Goal: Information Seeking & Learning: Learn about a topic

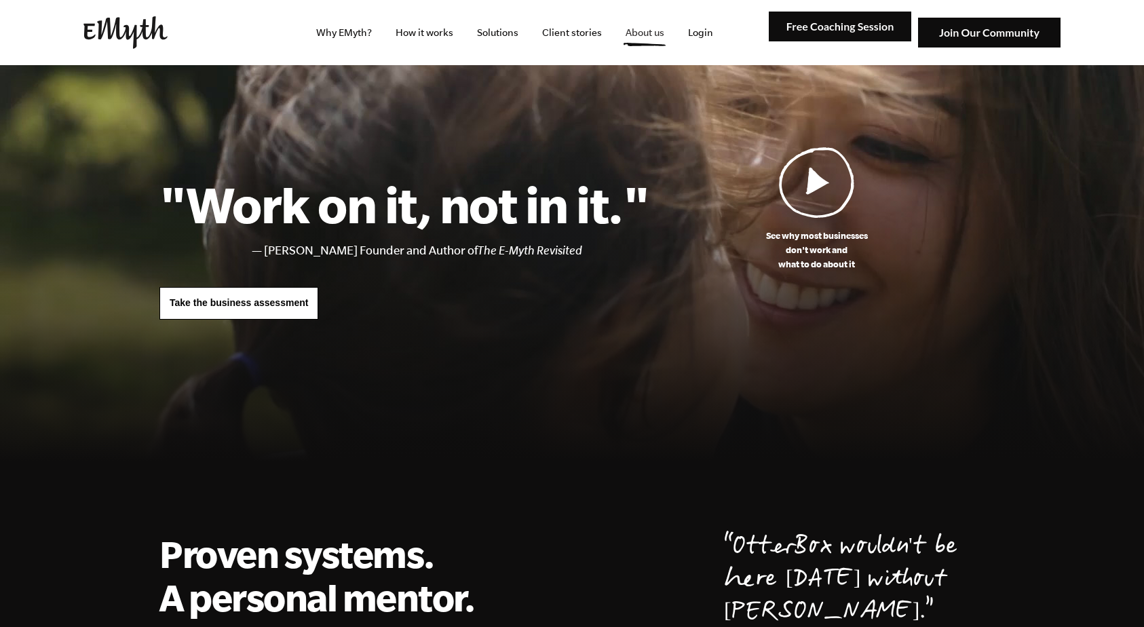
click at [651, 34] on link "About us" at bounding box center [645, 32] width 60 height 65
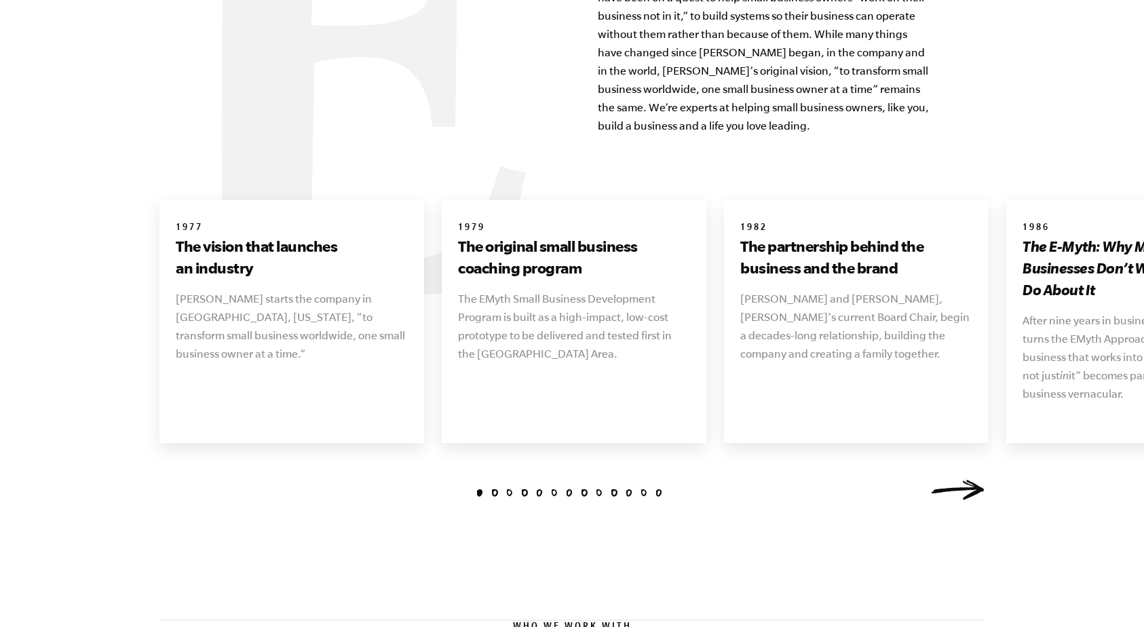
scroll to position [1525, 0]
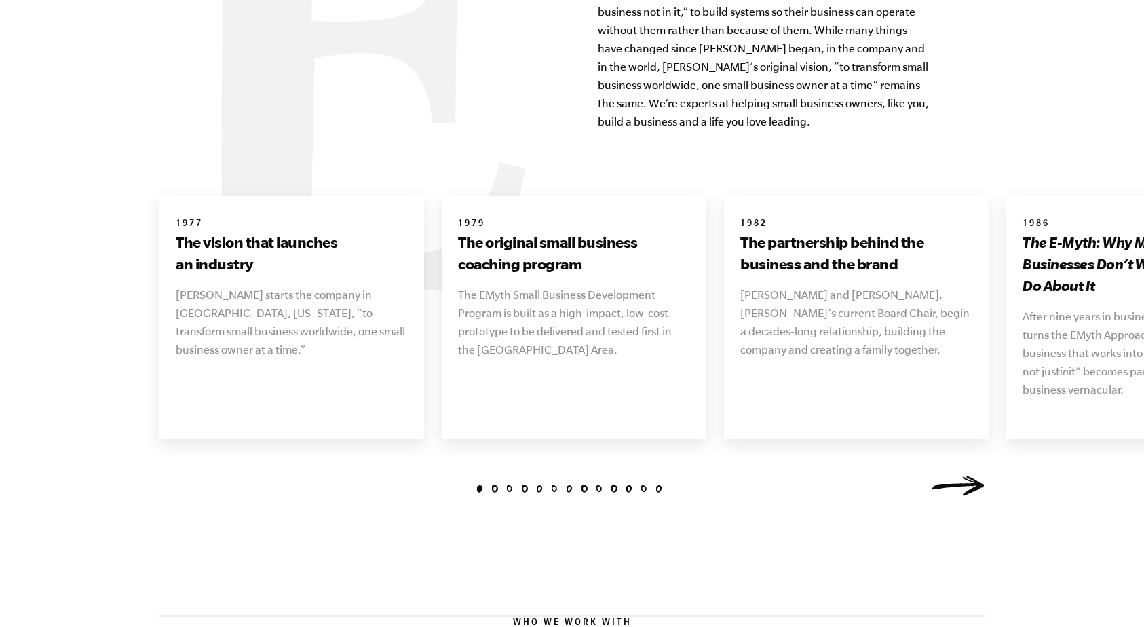
click at [496, 485] on li "2" at bounding box center [494, 488] width 7 height 7
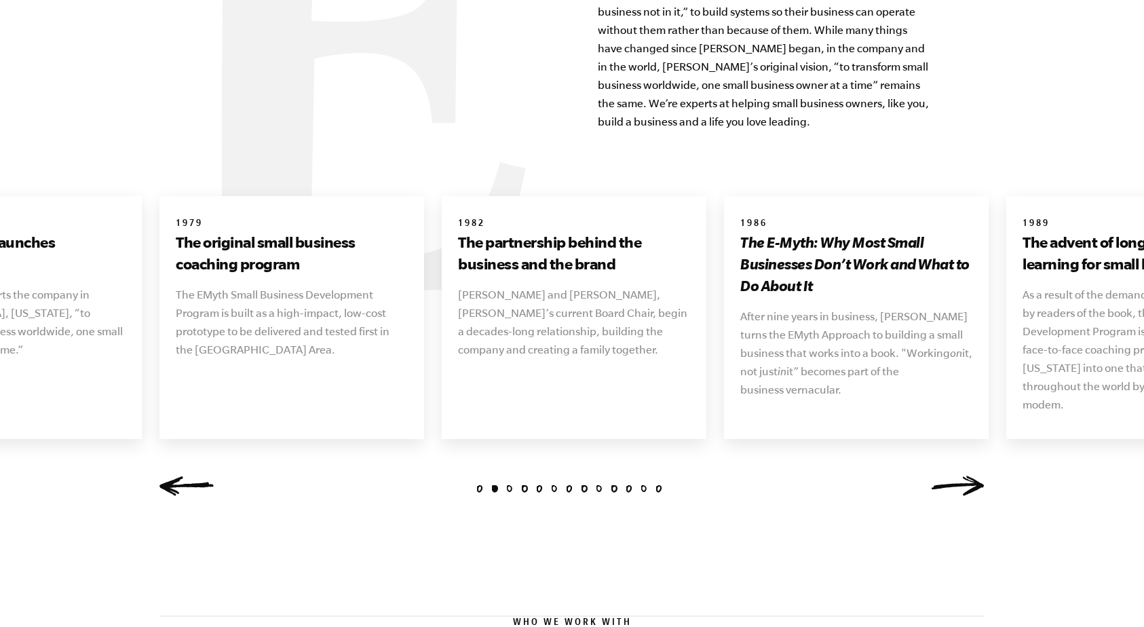
click at [512, 485] on li "3" at bounding box center [509, 488] width 7 height 7
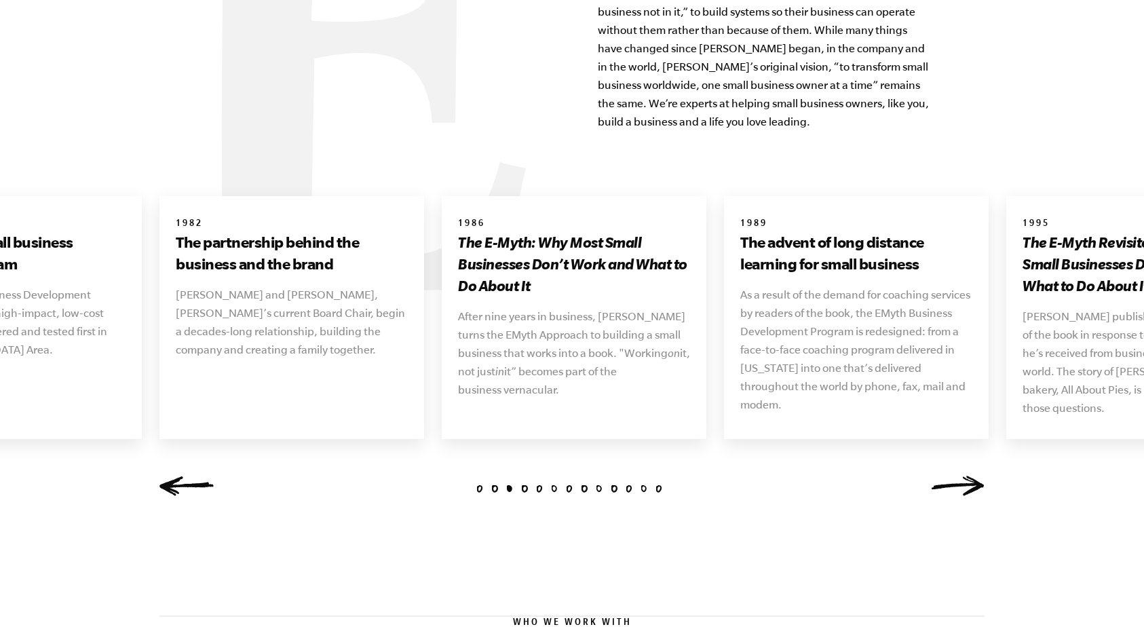
click at [657, 485] on li "13" at bounding box center [658, 488] width 7 height 7
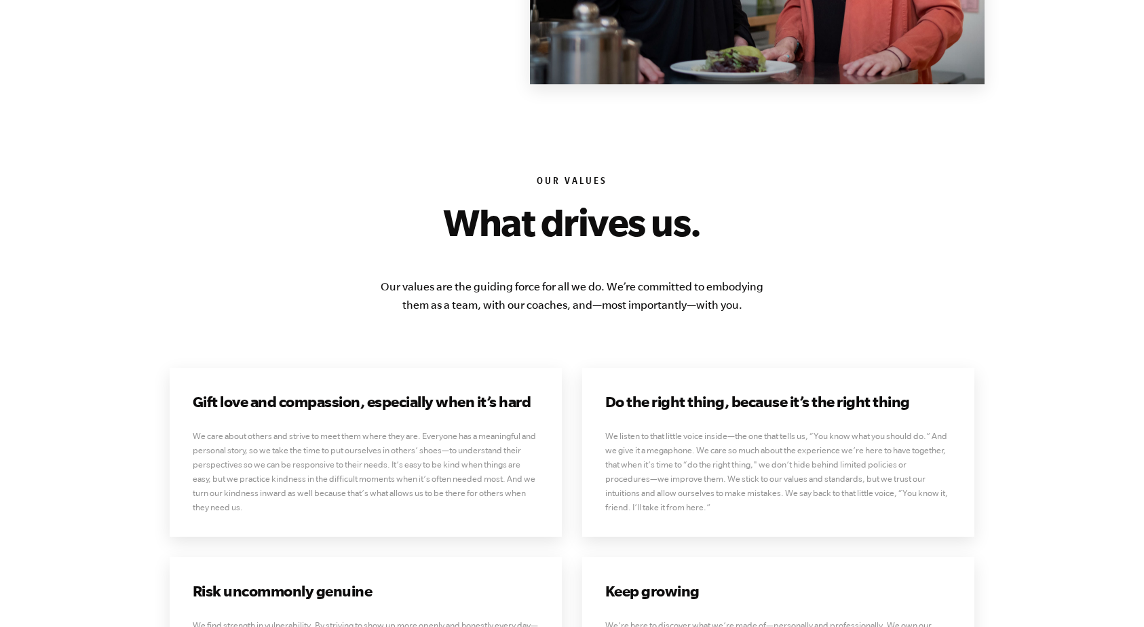
scroll to position [3095, 0]
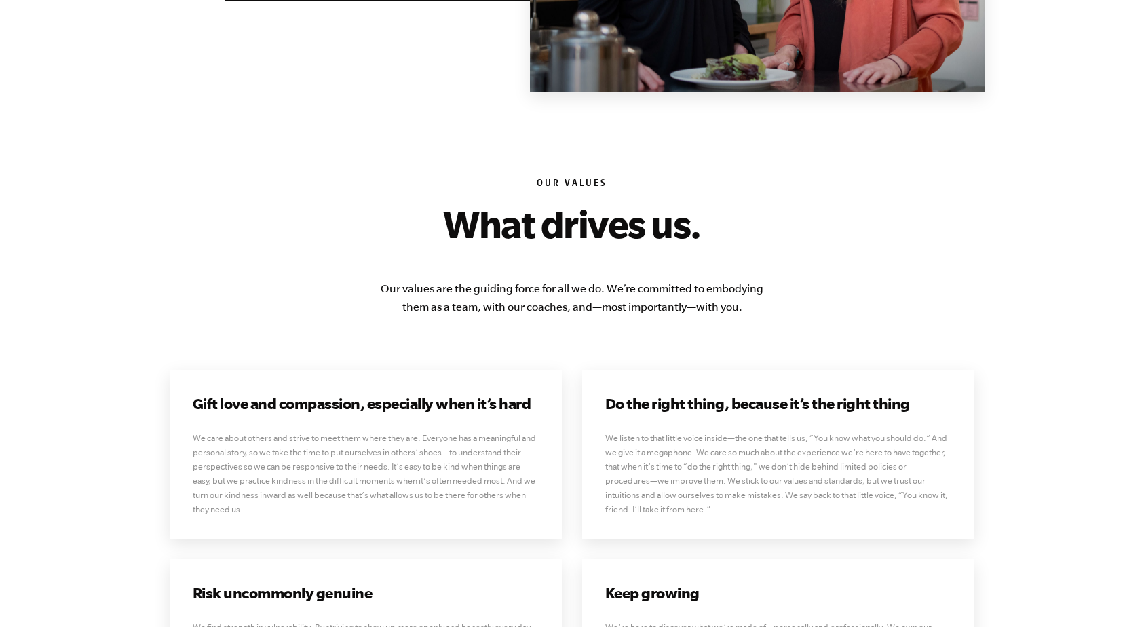
click at [657, 472] on p "We listen to that little voice inside—the one that tells us, “You know what you…" at bounding box center [778, 473] width 347 height 85
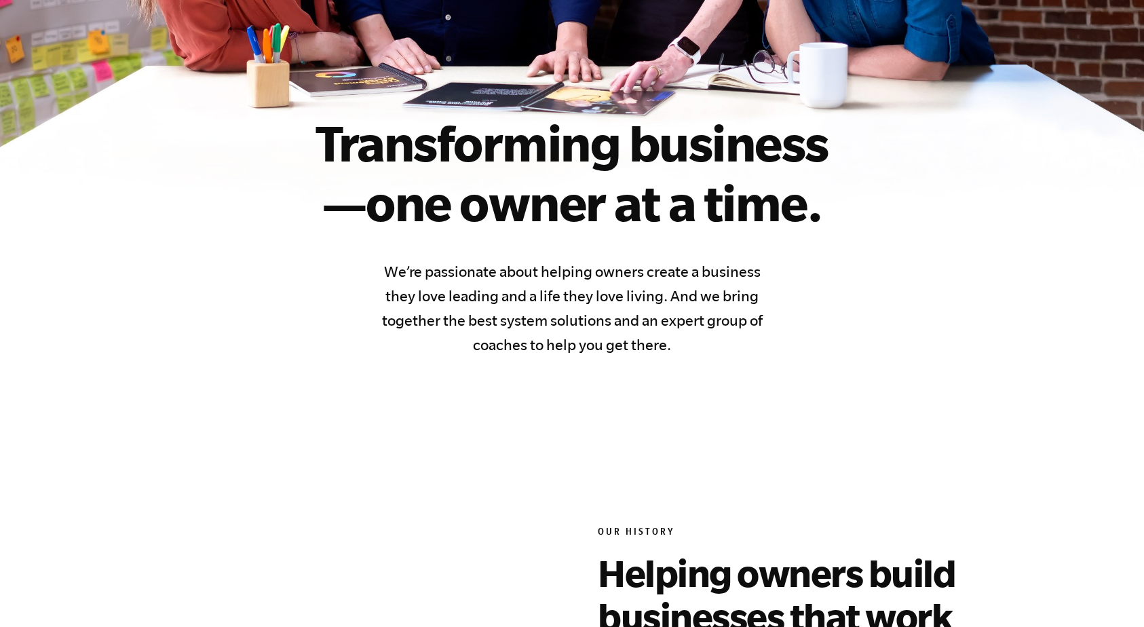
scroll to position [421, 0]
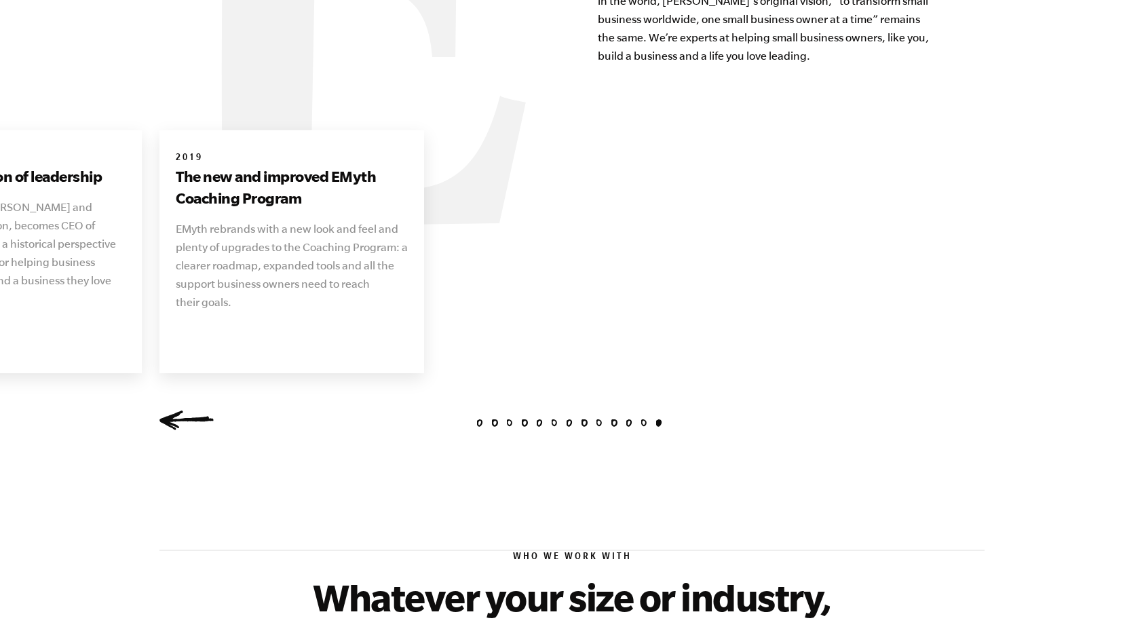
scroll to position [1603, 0]
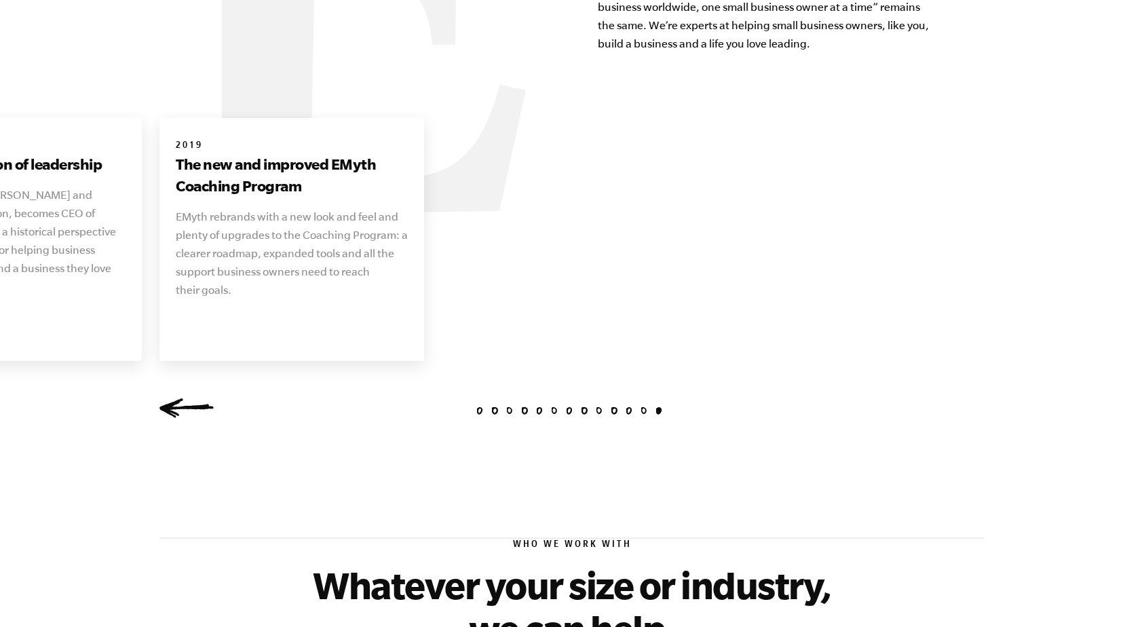
click at [479, 407] on li "1" at bounding box center [479, 410] width 7 height 7
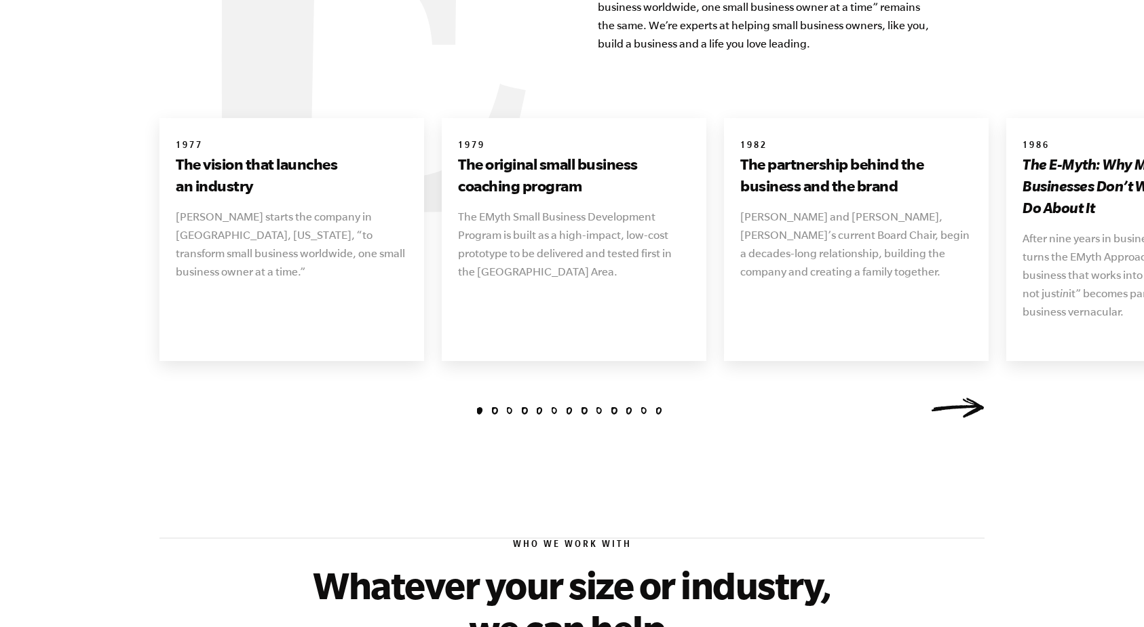
click at [496, 407] on li "2" at bounding box center [494, 410] width 7 height 7
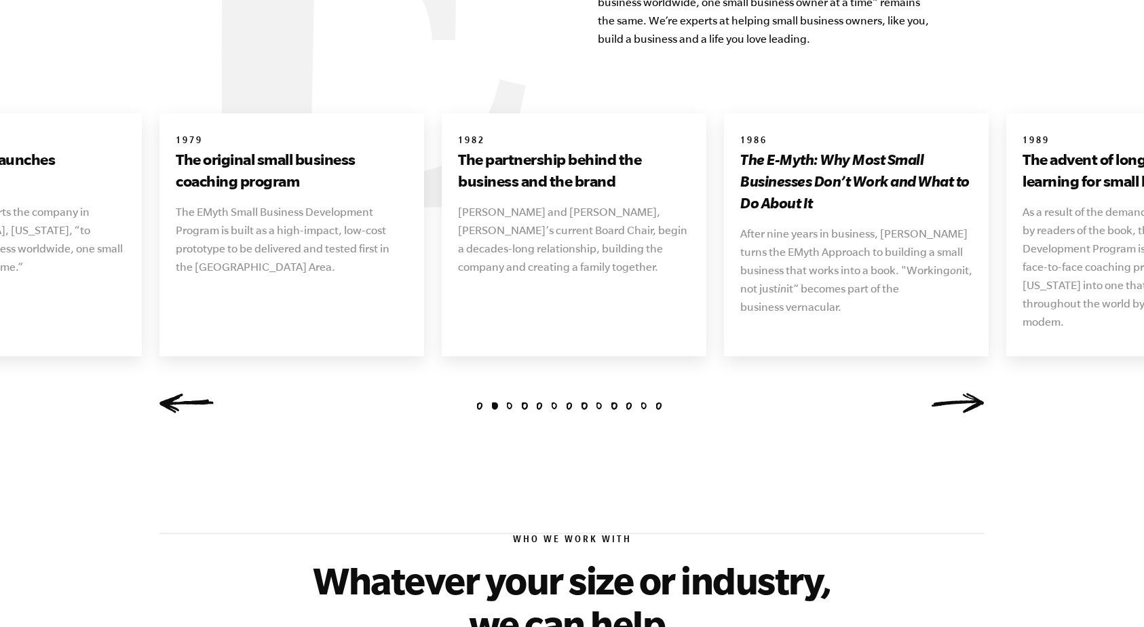
scroll to position [1606, 0]
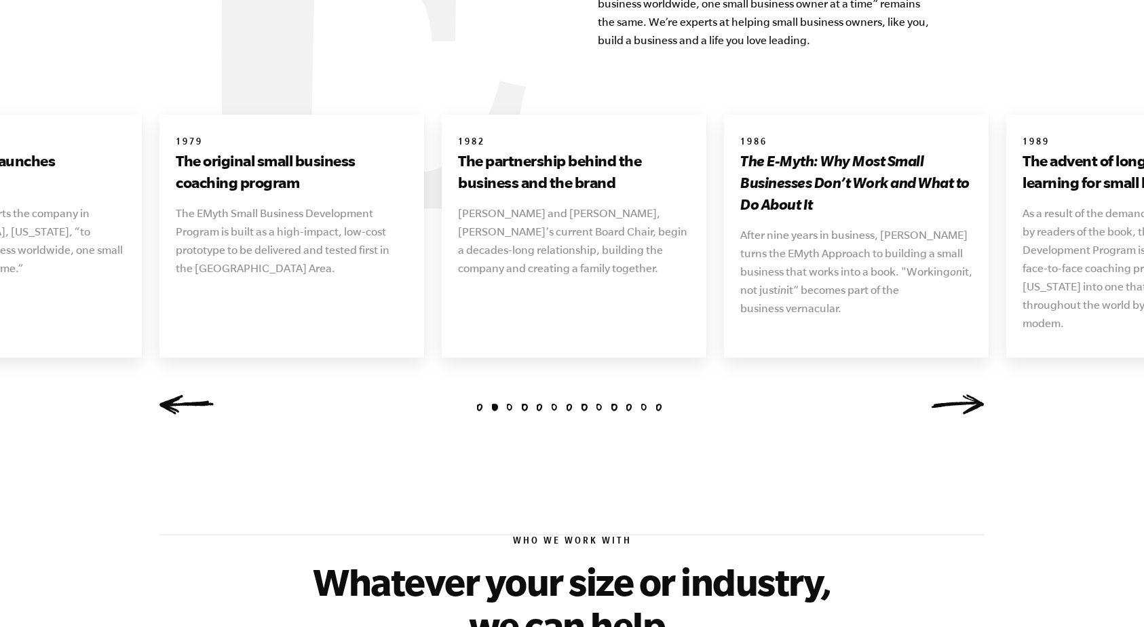
click at [510, 404] on li "3" at bounding box center [509, 407] width 7 height 7
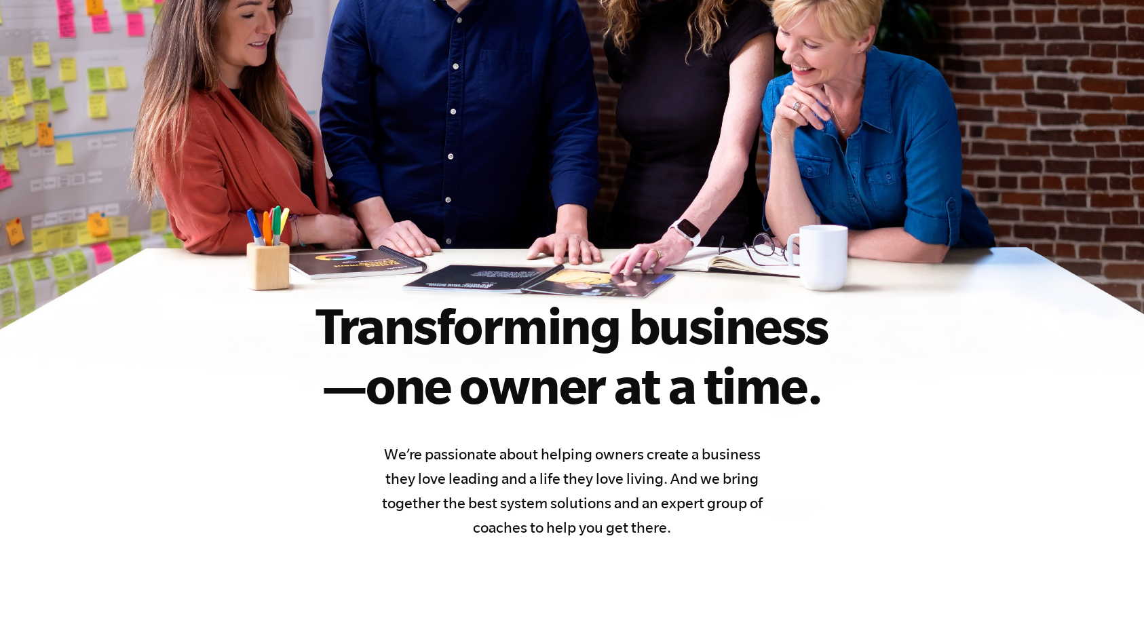
scroll to position [0, 0]
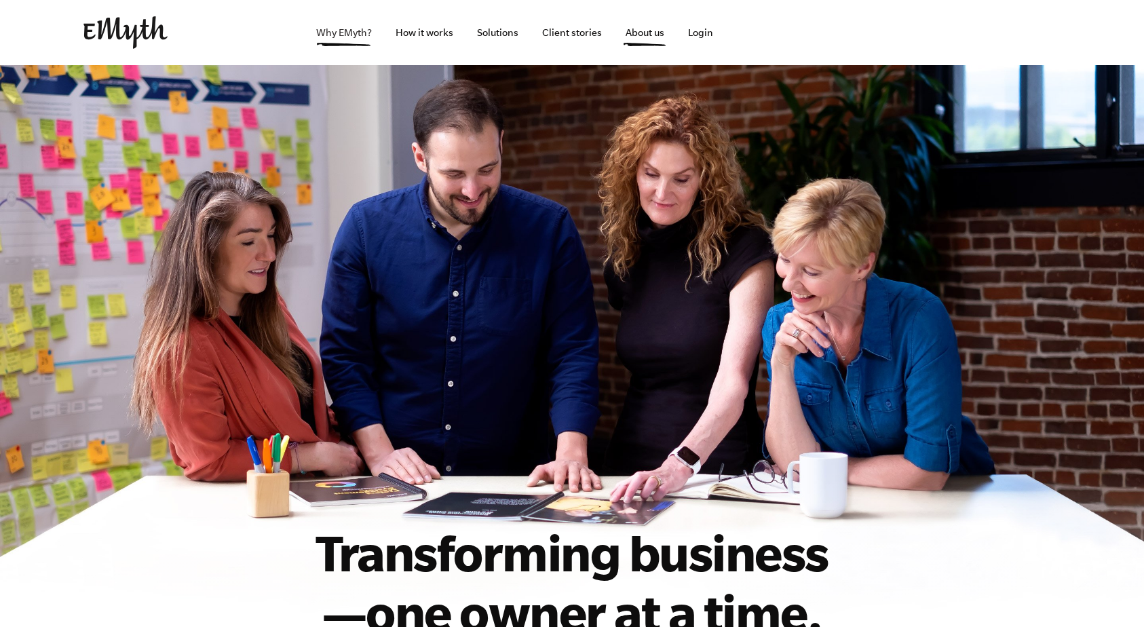
click at [349, 29] on link "Why EMyth?" at bounding box center [343, 32] width 77 height 65
